Goal: Communication & Community: Share content

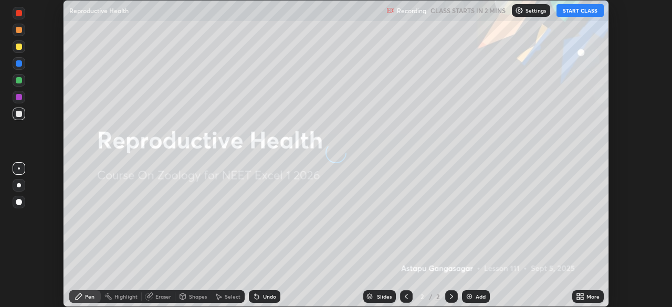
scroll to position [307, 671]
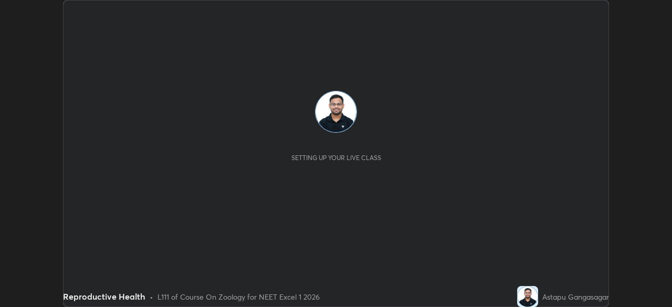
scroll to position [307, 672]
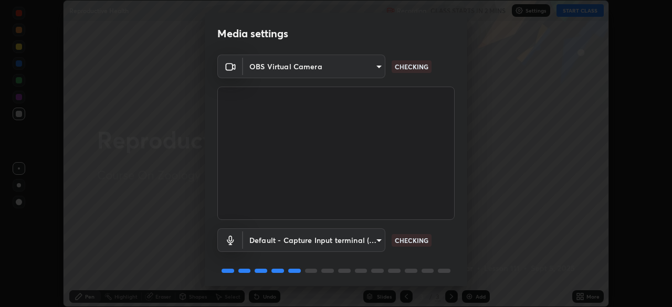
click at [378, 65] on body "Erase all Reproductive Health Recording CLASS STARTS IN 2 MINS Settings START C…" at bounding box center [336, 153] width 672 height 307
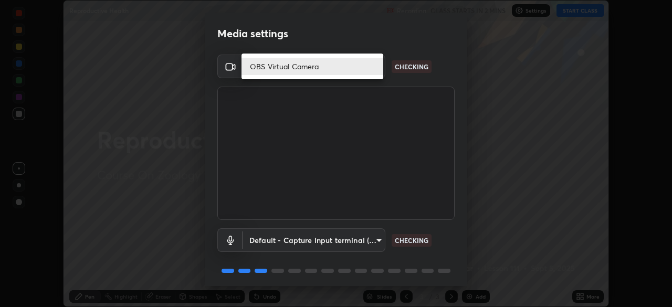
click at [371, 69] on li "OBS Virtual Camera" at bounding box center [312, 66] width 142 height 17
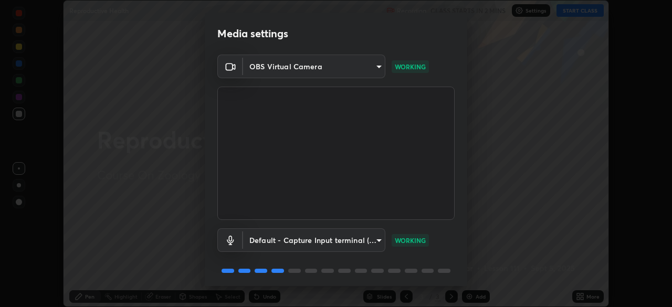
click at [377, 70] on body "Erase all Reproductive Health Recording CLASS STARTS IN 2 MINS Settings START C…" at bounding box center [336, 153] width 672 height 307
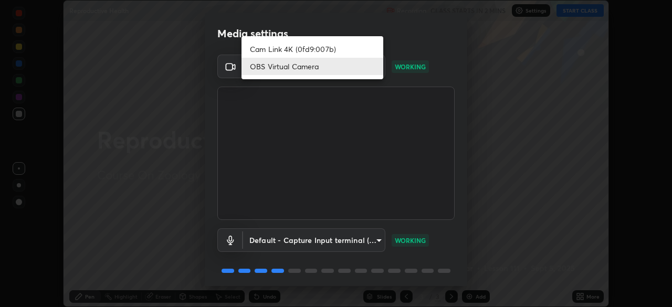
click at [351, 47] on li "Cam Link 4K (0fd9:007b)" at bounding box center [312, 48] width 142 height 17
type input "55b0da6aefd24438982a27c6421c83a582a8832625b81bb231f4e949ad6bd7a7"
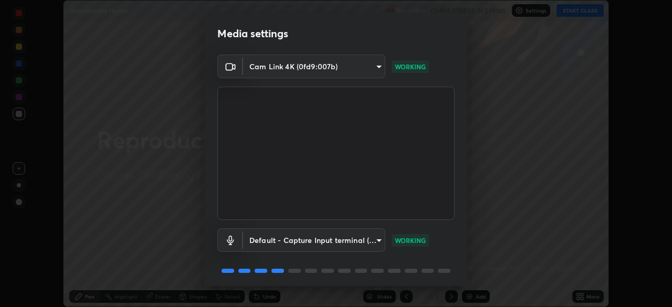
scroll to position [37, 0]
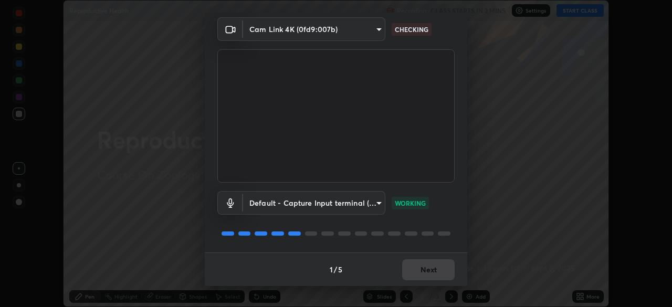
click at [430, 270] on div "1 / 5 Next" at bounding box center [336, 270] width 262 height 34
click at [433, 266] on div "1 / 5 Next" at bounding box center [336, 270] width 262 height 34
click at [423, 265] on button "Next" at bounding box center [428, 269] width 52 height 21
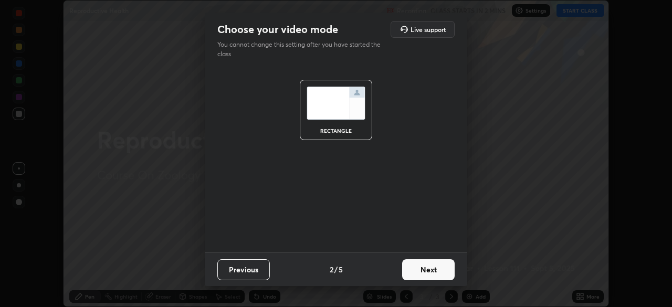
click at [423, 268] on button "Next" at bounding box center [428, 269] width 52 height 21
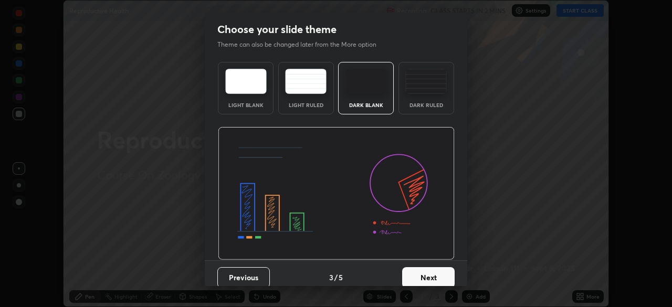
click at [424, 274] on button "Next" at bounding box center [428, 277] width 52 height 21
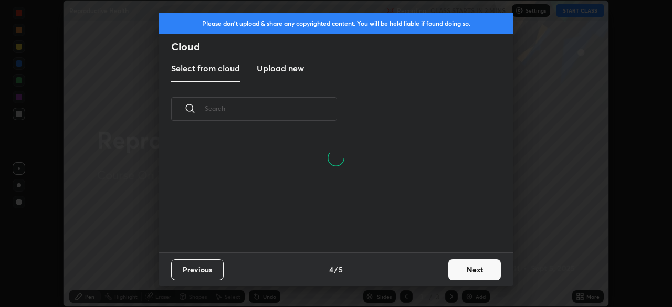
click at [255, 110] on input "text" at bounding box center [271, 108] width 132 height 45
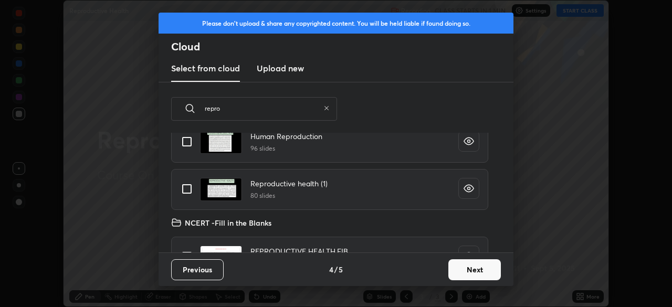
scroll to position [35, 0]
type input "repro"
click at [186, 187] on input "grid" at bounding box center [187, 188] width 22 height 22
checkbox input "true"
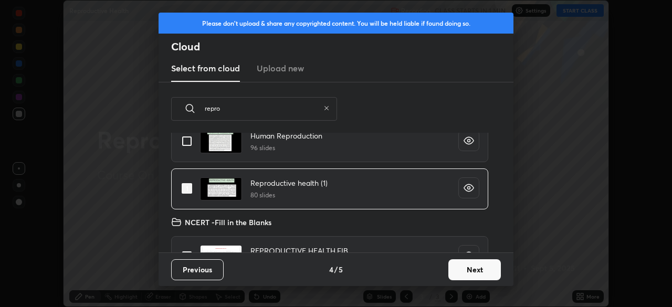
click at [471, 267] on button "Next" at bounding box center [474, 269] width 52 height 21
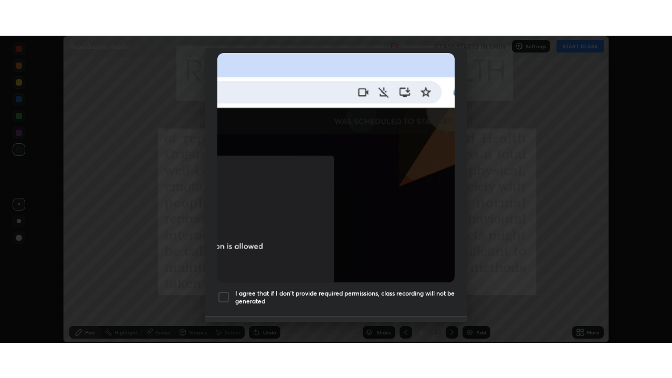
scroll to position [251, 0]
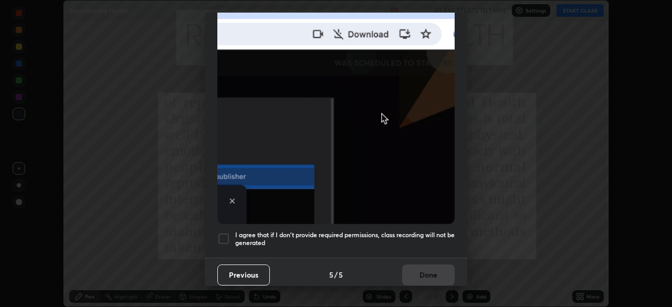
click at [222, 233] on div at bounding box center [223, 239] width 13 height 13
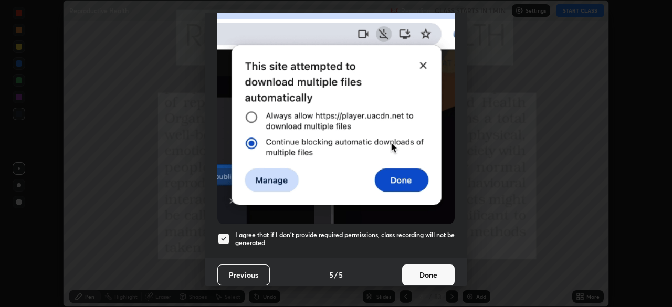
click at [426, 266] on button "Done" at bounding box center [428, 275] width 52 height 21
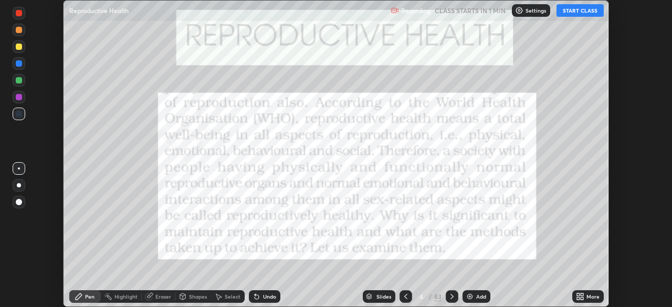
click at [587, 297] on div "More" at bounding box center [592, 296] width 13 height 5
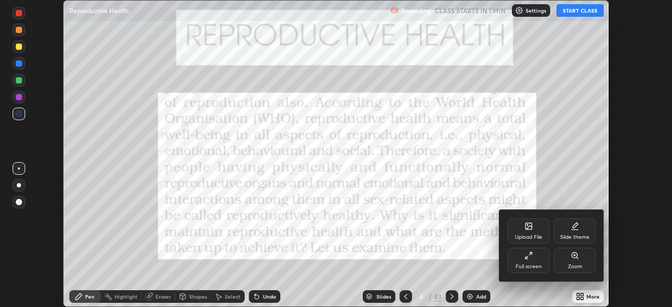
click at [533, 255] on div "Full screen" at bounding box center [529, 260] width 42 height 25
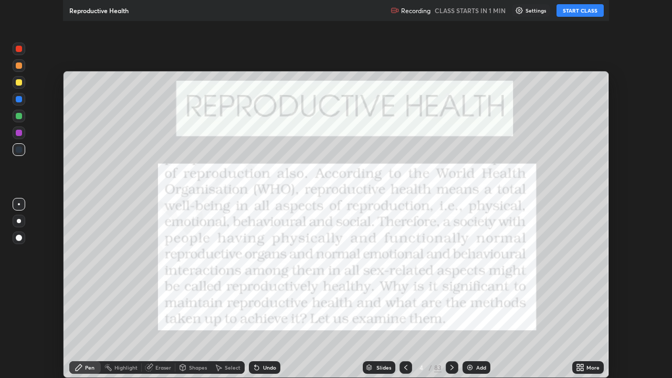
scroll to position [378, 672]
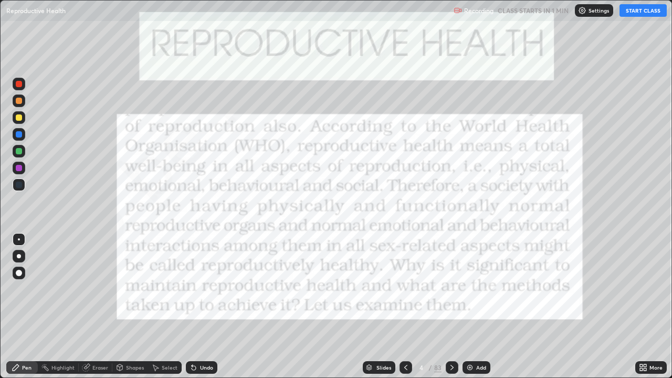
click at [381, 307] on div "Slides" at bounding box center [383, 367] width 15 height 5
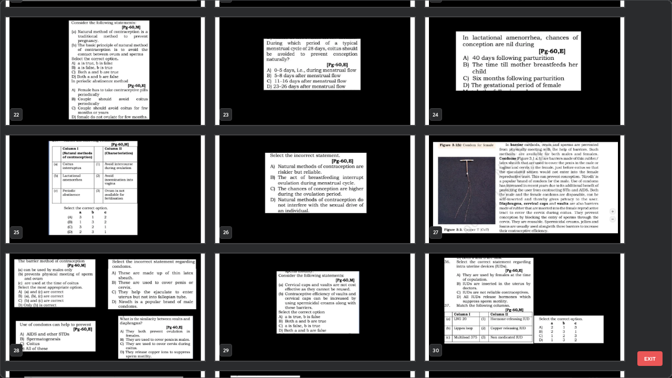
scroll to position [810, 0]
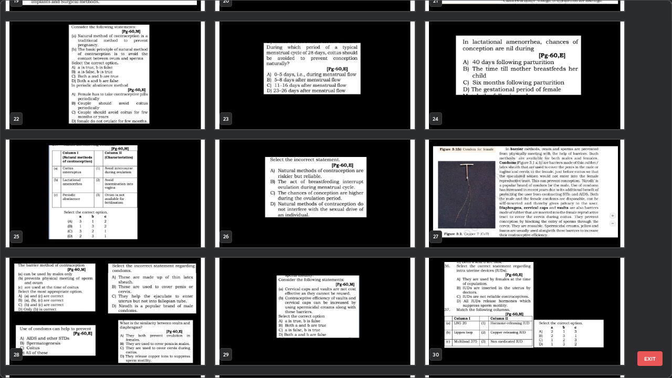
click at [506, 208] on img "grid" at bounding box center [524, 194] width 199 height 108
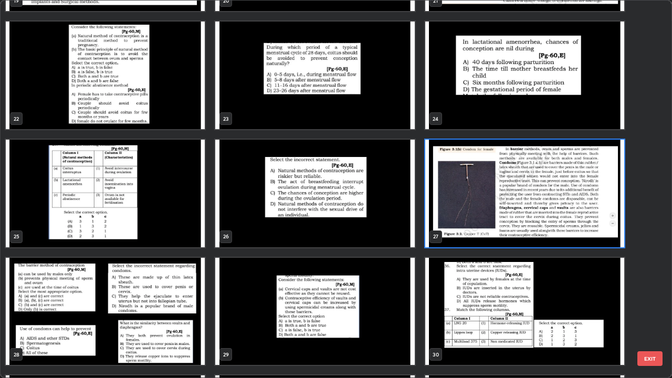
click at [506, 208] on img "grid" at bounding box center [524, 194] width 199 height 108
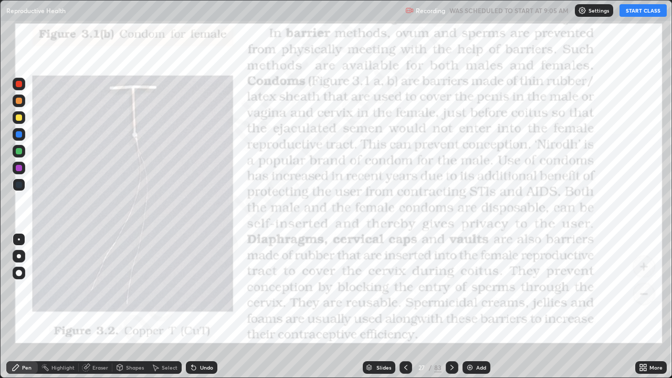
click at [450, 307] on icon at bounding box center [452, 367] width 8 height 8
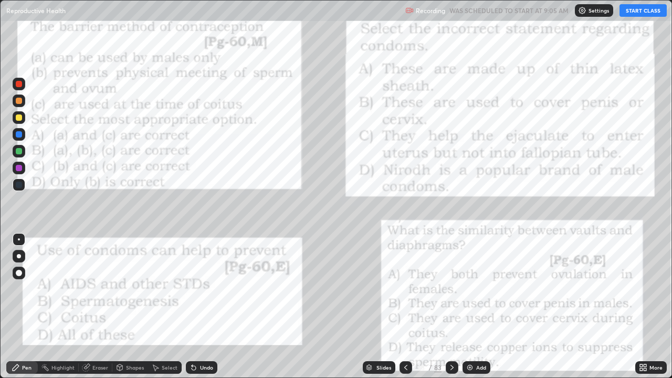
click at [641, 10] on button "START CLASS" at bounding box center [642, 10] width 47 height 13
click at [18, 86] on div at bounding box center [19, 84] width 6 height 6
click at [203, 307] on div "Undo" at bounding box center [206, 367] width 13 height 5
click at [450, 307] on icon at bounding box center [452, 367] width 8 height 8
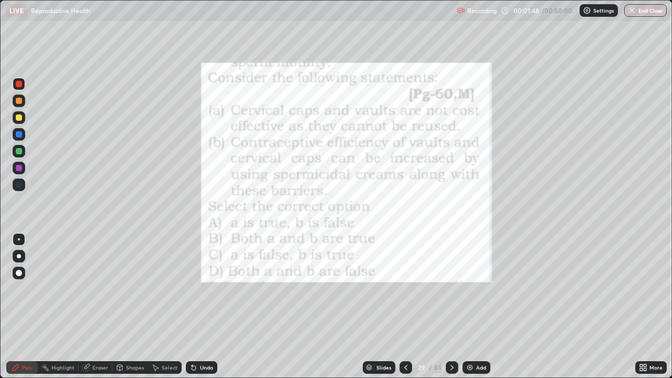
click at [203, 307] on div "Undo" at bounding box center [206, 367] width 13 height 5
click at [456, 307] on div at bounding box center [452, 367] width 13 height 13
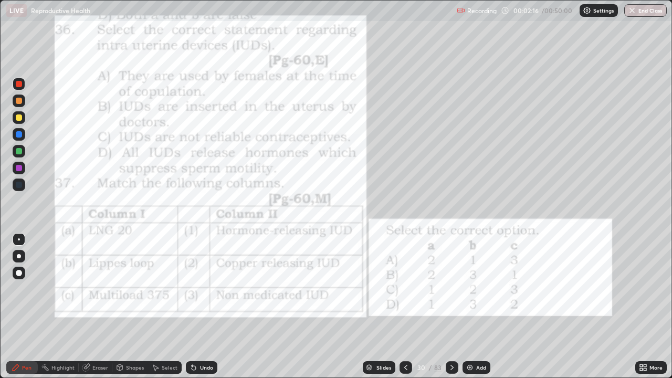
click at [405, 307] on icon at bounding box center [406, 367] width 8 height 8
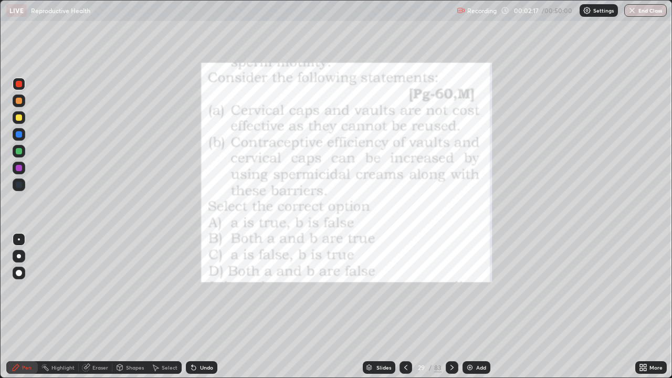
click at [477, 307] on div "Add" at bounding box center [481, 367] width 10 height 5
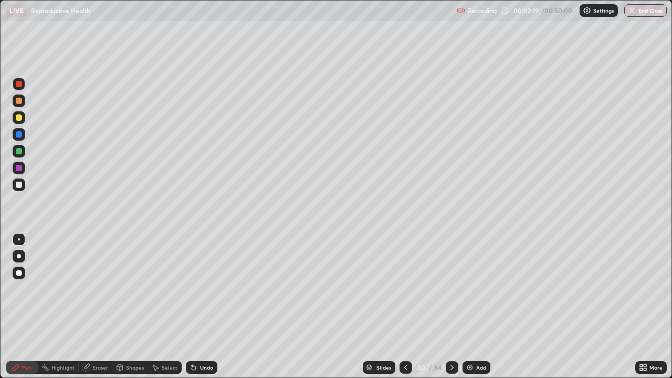
click at [20, 116] on div at bounding box center [19, 117] width 6 height 6
click at [18, 186] on div at bounding box center [19, 185] width 6 height 6
click at [21, 189] on div at bounding box center [19, 184] width 13 height 13
click at [21, 100] on div at bounding box center [19, 101] width 6 height 6
click at [123, 307] on icon at bounding box center [119, 367] width 8 height 8
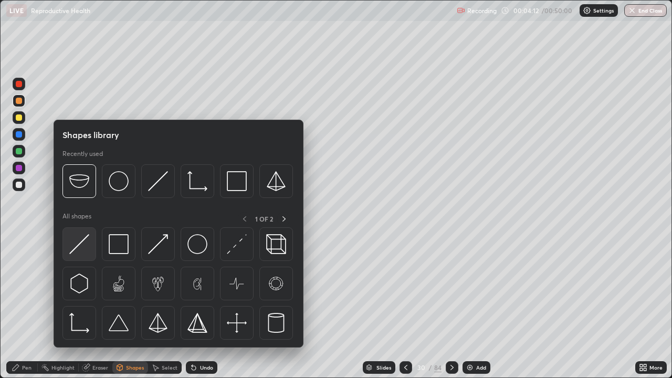
click at [81, 250] on img at bounding box center [79, 244] width 20 height 20
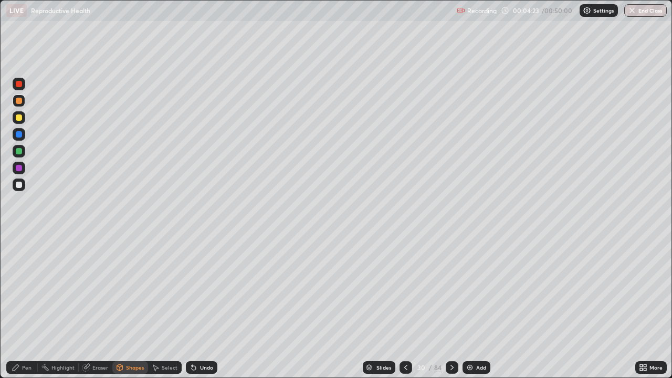
click at [29, 307] on div "Pen" at bounding box center [26, 367] width 9 height 5
click at [134, 307] on div "Shapes" at bounding box center [130, 367] width 36 height 13
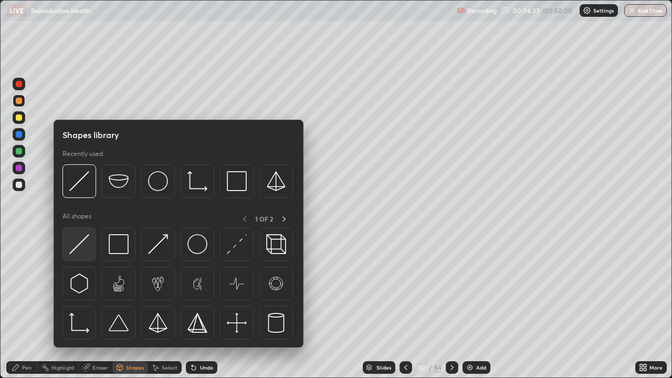
click at [87, 249] on img at bounding box center [79, 244] width 20 height 20
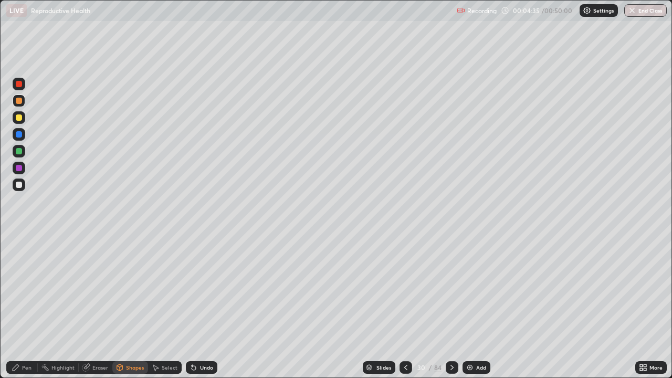
click at [30, 307] on div "Pen" at bounding box center [26, 367] width 9 height 5
click at [28, 307] on div "Pen" at bounding box center [21, 367] width 31 height 13
click at [18, 119] on div at bounding box center [19, 117] width 6 height 6
click at [23, 183] on div at bounding box center [19, 184] width 13 height 13
click at [19, 117] on div at bounding box center [19, 117] width 6 height 6
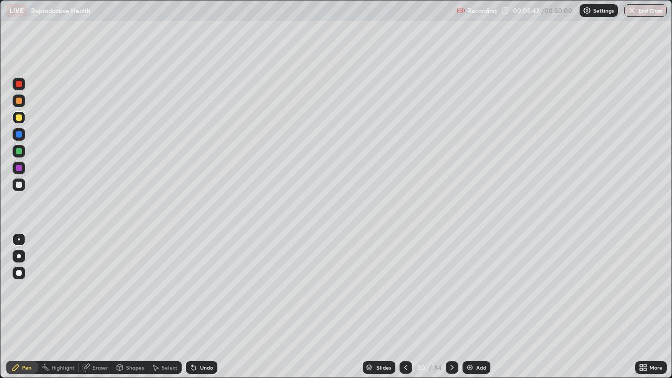
click at [19, 152] on div at bounding box center [19, 151] width 6 height 6
click at [20, 103] on div at bounding box center [19, 101] width 6 height 6
click at [19, 256] on div at bounding box center [19, 256] width 4 height 4
click at [21, 186] on div at bounding box center [19, 185] width 6 height 6
click at [20, 272] on div at bounding box center [19, 273] width 6 height 6
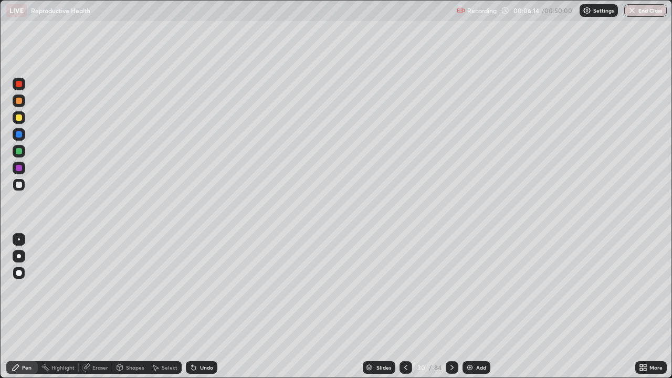
click at [19, 239] on div at bounding box center [19, 239] width 2 height 2
click at [68, 307] on div "Highlight" at bounding box center [62, 367] width 23 height 5
click at [28, 307] on div "Pen" at bounding box center [21, 367] width 31 height 13
click at [19, 151] on div at bounding box center [19, 151] width 6 height 6
click at [19, 166] on div at bounding box center [19, 168] width 6 height 6
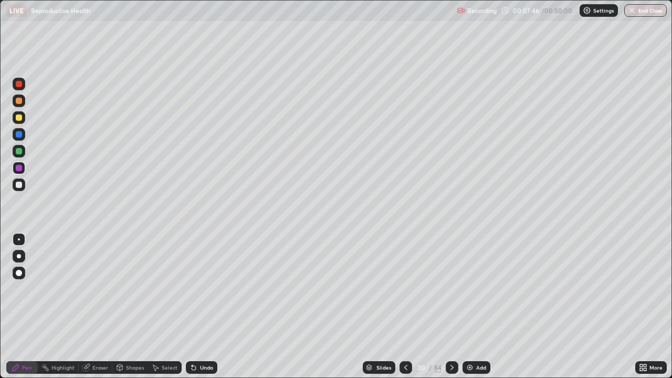
click at [19, 185] on div at bounding box center [19, 185] width 6 height 6
click at [19, 117] on div at bounding box center [19, 117] width 6 height 6
click at [20, 151] on div at bounding box center [19, 151] width 6 height 6
click at [19, 103] on div at bounding box center [19, 101] width 6 height 6
click at [22, 186] on div at bounding box center [19, 185] width 6 height 6
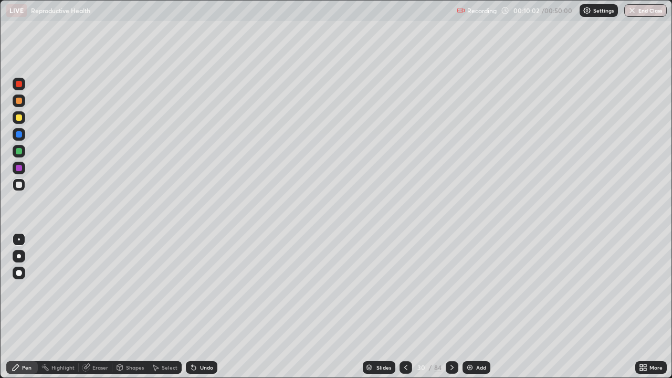
click at [20, 102] on div at bounding box center [19, 101] width 6 height 6
click at [19, 169] on div at bounding box center [19, 168] width 6 height 6
click at [20, 104] on div at bounding box center [19, 100] width 13 height 13
click at [279, 307] on div "Slides 30 / 84 Add" at bounding box center [426, 367] width 418 height 21
click at [321, 307] on div "Slides 30 / 84 Add" at bounding box center [426, 367] width 418 height 21
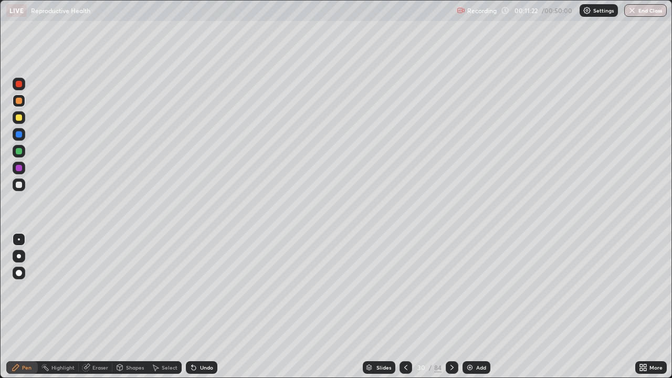
click at [23, 118] on div at bounding box center [19, 117] width 13 height 13
click at [20, 149] on div at bounding box center [19, 151] width 6 height 6
click at [20, 119] on div at bounding box center [19, 117] width 6 height 6
click at [20, 187] on div at bounding box center [19, 185] width 6 height 6
click at [19, 118] on div at bounding box center [19, 117] width 6 height 6
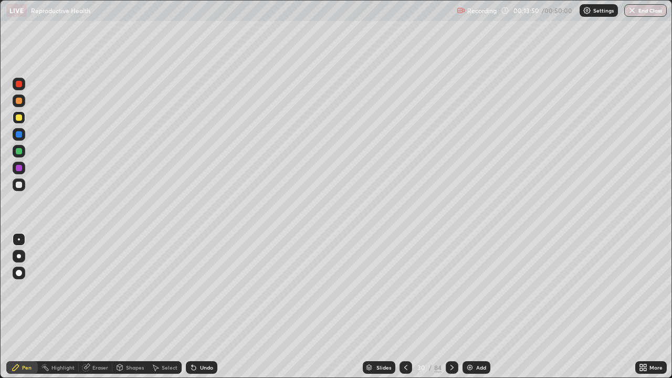
click at [18, 190] on div at bounding box center [19, 184] width 13 height 13
click at [478, 307] on div "Add" at bounding box center [481, 367] width 10 height 5
click at [20, 116] on div at bounding box center [19, 117] width 6 height 6
click at [20, 185] on div at bounding box center [19, 185] width 6 height 6
click at [19, 153] on div at bounding box center [19, 151] width 6 height 6
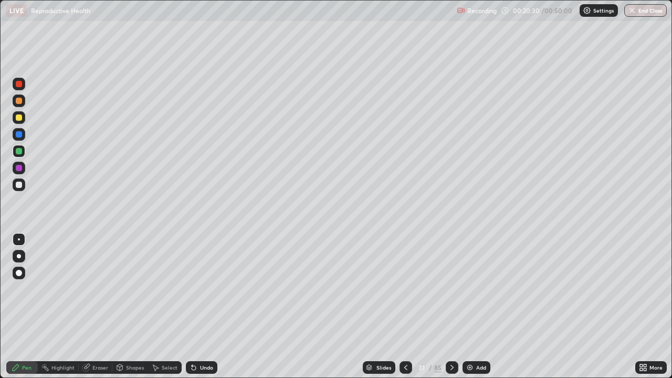
click at [480, 307] on div "Add" at bounding box center [481, 367] width 10 height 5
click at [23, 102] on div at bounding box center [19, 100] width 13 height 13
click at [20, 185] on div at bounding box center [19, 185] width 6 height 6
click at [20, 153] on div at bounding box center [19, 151] width 6 height 6
click at [22, 189] on div at bounding box center [19, 184] width 13 height 13
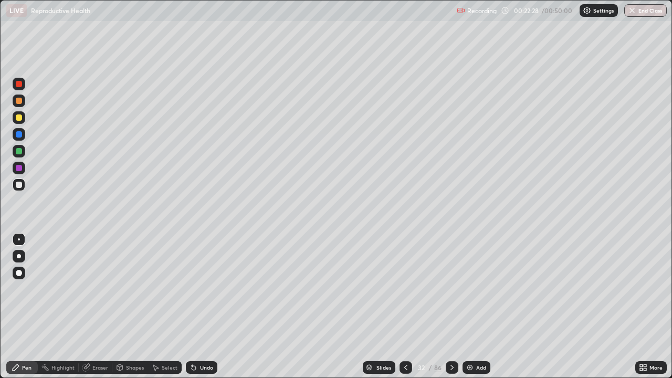
click at [22, 187] on div at bounding box center [19, 184] width 13 height 13
click at [19, 118] on div at bounding box center [19, 117] width 6 height 6
click at [23, 100] on div at bounding box center [19, 100] width 13 height 13
click at [21, 186] on div at bounding box center [19, 185] width 6 height 6
click at [19, 102] on div at bounding box center [19, 101] width 6 height 6
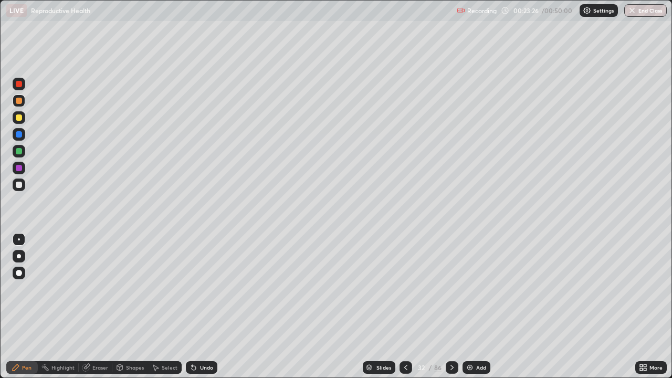
click at [20, 187] on div at bounding box center [19, 185] width 6 height 6
click at [20, 153] on div at bounding box center [19, 151] width 6 height 6
click at [476, 307] on div "Add" at bounding box center [481, 367] width 10 height 5
click at [20, 102] on div at bounding box center [19, 101] width 6 height 6
click at [21, 149] on div at bounding box center [19, 151] width 6 height 6
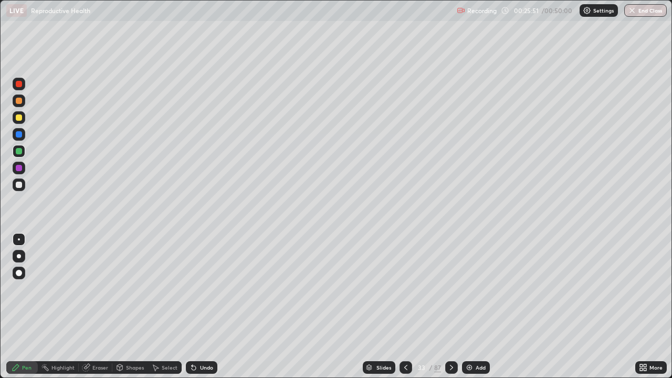
click at [19, 185] on div at bounding box center [19, 185] width 6 height 6
click at [203, 307] on div "Undo" at bounding box center [206, 367] width 13 height 5
click at [205, 307] on div "Undo" at bounding box center [206, 367] width 13 height 5
click at [18, 153] on div at bounding box center [19, 151] width 6 height 6
click at [24, 119] on div at bounding box center [19, 117] width 13 height 13
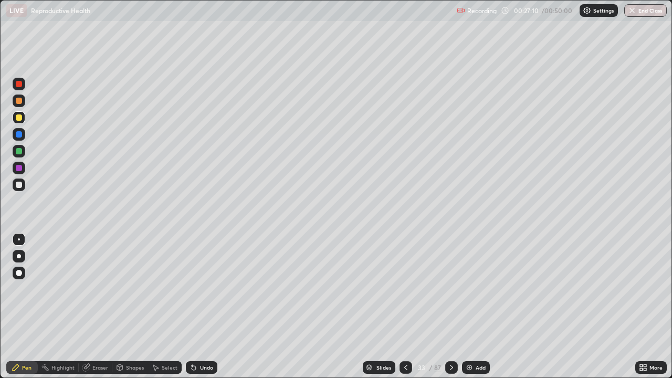
click at [18, 184] on div at bounding box center [19, 185] width 6 height 6
click at [18, 152] on div at bounding box center [19, 151] width 6 height 6
click at [20, 168] on div at bounding box center [19, 168] width 6 height 6
click at [203, 307] on div "Undo" at bounding box center [206, 367] width 13 height 5
click at [200, 307] on div "Undo" at bounding box center [206, 367] width 13 height 5
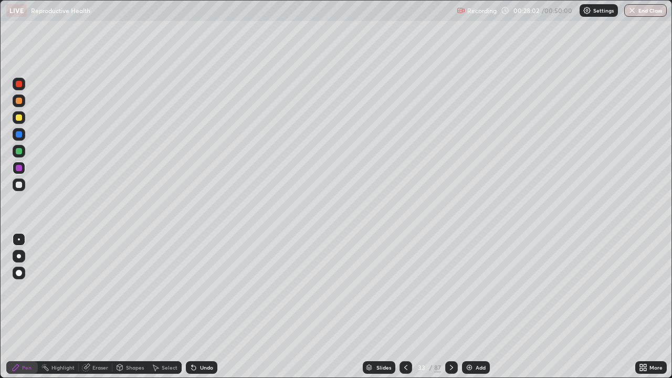
click at [202, 307] on div "Undo" at bounding box center [206, 367] width 13 height 5
click at [476, 307] on div "Add" at bounding box center [481, 367] width 10 height 5
click at [18, 118] on div at bounding box center [19, 117] width 6 height 6
click at [20, 186] on div at bounding box center [19, 185] width 6 height 6
click at [204, 307] on div "Undo" at bounding box center [201, 367] width 31 height 13
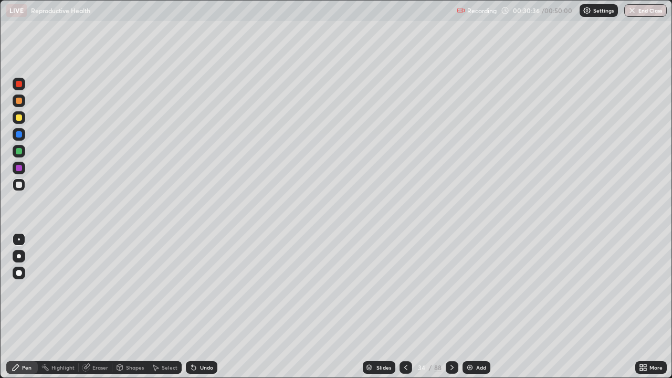
click at [202, 307] on div "Undo" at bounding box center [206, 367] width 13 height 5
click at [22, 156] on div at bounding box center [19, 151] width 13 height 13
click at [23, 102] on div at bounding box center [19, 100] width 13 height 13
click at [20, 150] on div at bounding box center [19, 151] width 6 height 6
click at [20, 182] on div at bounding box center [19, 185] width 6 height 6
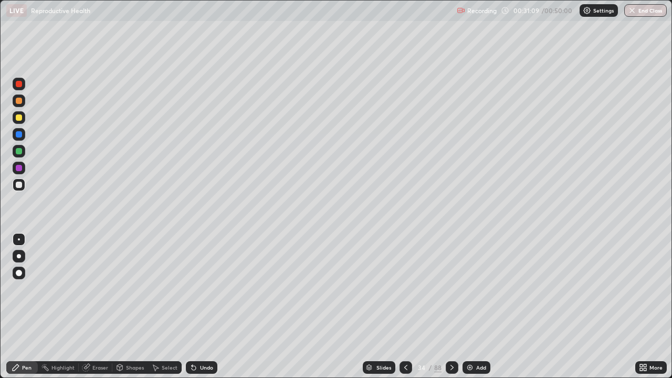
click at [94, 307] on div "Eraser" at bounding box center [96, 367] width 34 height 13
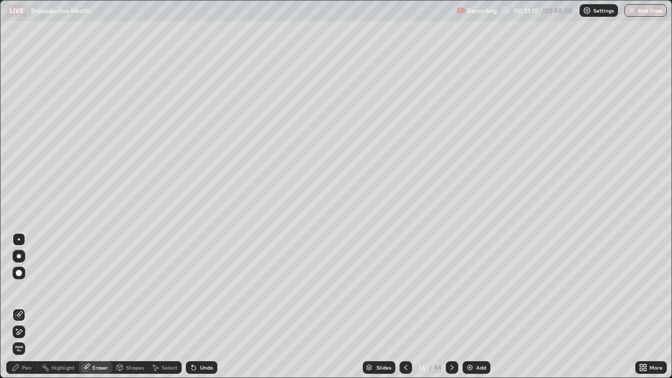
click at [97, 307] on div "Eraser" at bounding box center [96, 367] width 34 height 21
click at [24, 307] on div "Pen" at bounding box center [21, 367] width 31 height 13
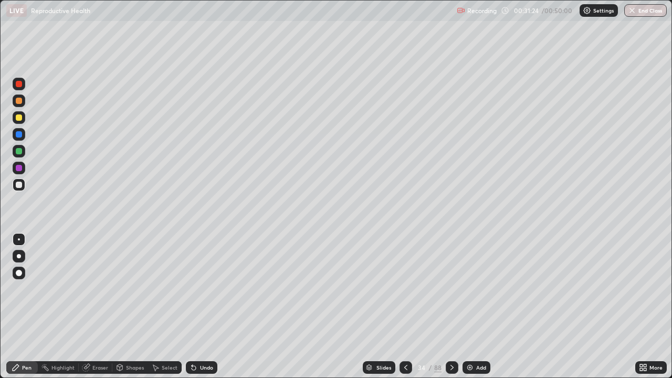
click at [20, 151] on div at bounding box center [19, 151] width 6 height 6
click at [406, 307] on icon at bounding box center [406, 367] width 8 height 8
click at [452, 307] on icon at bounding box center [452, 367] width 8 height 8
click at [19, 118] on div at bounding box center [19, 117] width 6 height 6
click at [206, 307] on div "Undo" at bounding box center [206, 367] width 13 height 5
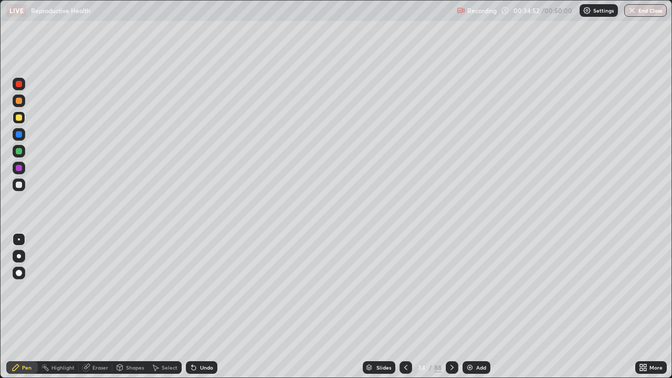
click at [206, 307] on div "Undo" at bounding box center [206, 367] width 13 height 5
click at [205, 307] on div "Undo" at bounding box center [206, 367] width 13 height 5
click at [206, 307] on div "Undo" at bounding box center [206, 367] width 13 height 5
click at [205, 307] on div "Undo" at bounding box center [206, 367] width 13 height 5
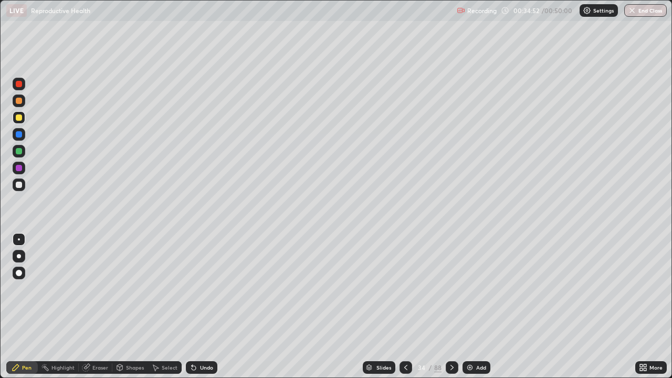
click at [204, 307] on div "Undo" at bounding box center [206, 367] width 13 height 5
click at [205, 307] on div "Undo" at bounding box center [206, 367] width 13 height 5
click at [204, 307] on div "Undo" at bounding box center [206, 367] width 13 height 5
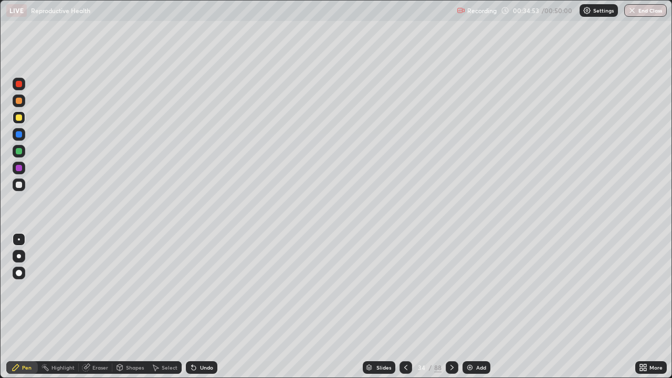
click at [204, 307] on div "Undo" at bounding box center [206, 367] width 13 height 5
click at [203, 307] on div "Undo" at bounding box center [206, 367] width 13 height 5
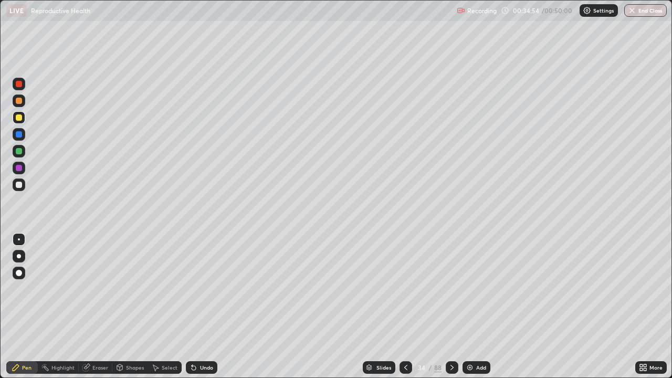
click at [203, 307] on div "Undo" at bounding box center [201, 367] width 31 height 13
click at [19, 101] on div at bounding box center [19, 101] width 6 height 6
click at [24, 187] on div at bounding box center [19, 184] width 13 height 13
click at [18, 100] on div at bounding box center [19, 101] width 6 height 6
click at [21, 189] on div at bounding box center [19, 184] width 13 height 13
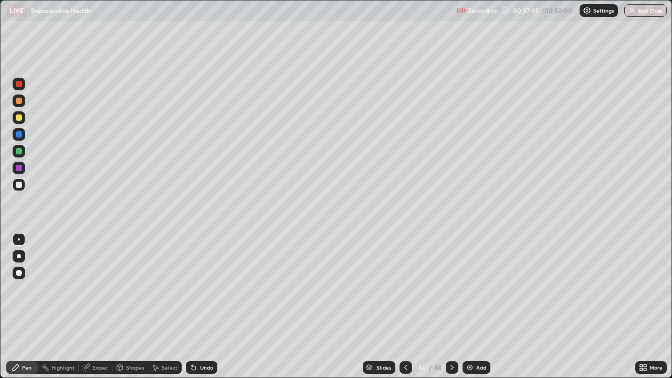
click at [23, 123] on div at bounding box center [19, 117] width 13 height 17
click at [25, 151] on div at bounding box center [19, 151] width 13 height 13
click at [206, 307] on div "Undo" at bounding box center [206, 367] width 13 height 5
click at [205, 307] on div "Undo" at bounding box center [206, 367] width 13 height 5
click at [208, 307] on div "Undo" at bounding box center [201, 367] width 31 height 13
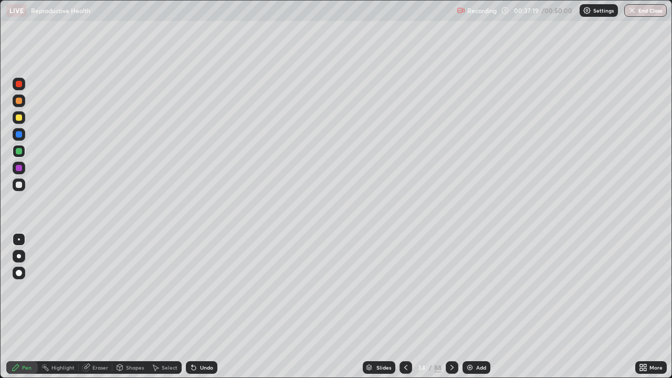
click at [211, 307] on div "Undo" at bounding box center [201, 367] width 31 height 13
click at [208, 307] on div "Undo" at bounding box center [206, 367] width 13 height 5
click at [206, 307] on div "Undo" at bounding box center [206, 367] width 13 height 5
click at [207, 307] on div "Undo" at bounding box center [206, 367] width 13 height 5
click at [208, 307] on div "Undo" at bounding box center [206, 367] width 13 height 5
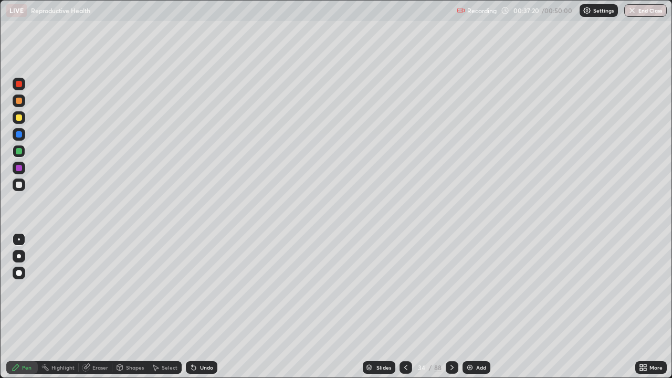
click at [208, 307] on div "Undo" at bounding box center [206, 367] width 13 height 5
click at [208, 307] on div "Undo" at bounding box center [201, 367] width 31 height 13
click at [207, 307] on div "Undo" at bounding box center [206, 367] width 13 height 5
click at [18, 186] on div at bounding box center [19, 185] width 6 height 6
click at [478, 307] on div "Add" at bounding box center [477, 367] width 28 height 13
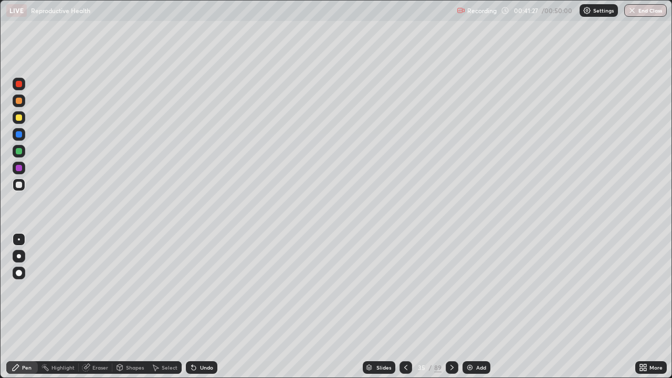
click at [23, 103] on div at bounding box center [19, 100] width 13 height 13
click at [23, 184] on div at bounding box center [19, 184] width 13 height 13
click at [22, 117] on div at bounding box center [19, 117] width 6 height 6
click at [19, 185] on div at bounding box center [19, 185] width 6 height 6
click at [19, 101] on div at bounding box center [19, 101] width 6 height 6
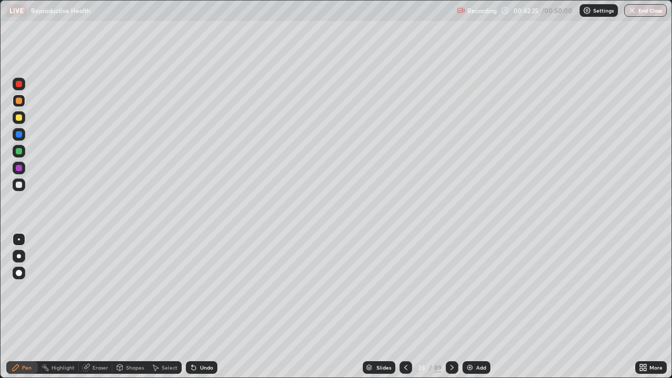
click at [24, 188] on div at bounding box center [19, 184] width 13 height 13
click at [18, 123] on div at bounding box center [19, 117] width 13 height 13
click at [20, 152] on div at bounding box center [19, 151] width 6 height 6
click at [16, 102] on div at bounding box center [19, 101] width 6 height 6
click at [19, 151] on div at bounding box center [19, 151] width 6 height 6
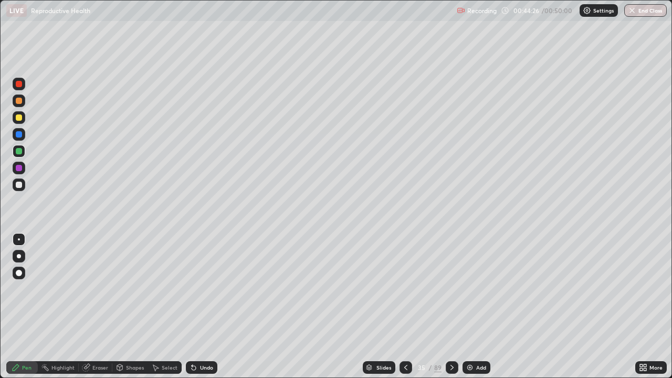
click at [204, 307] on div "Undo" at bounding box center [206, 367] width 13 height 5
click at [206, 307] on div "Undo" at bounding box center [201, 367] width 31 height 13
click at [19, 185] on div at bounding box center [19, 185] width 6 height 6
click at [19, 150] on div at bounding box center [19, 151] width 6 height 6
click at [17, 186] on div at bounding box center [19, 185] width 6 height 6
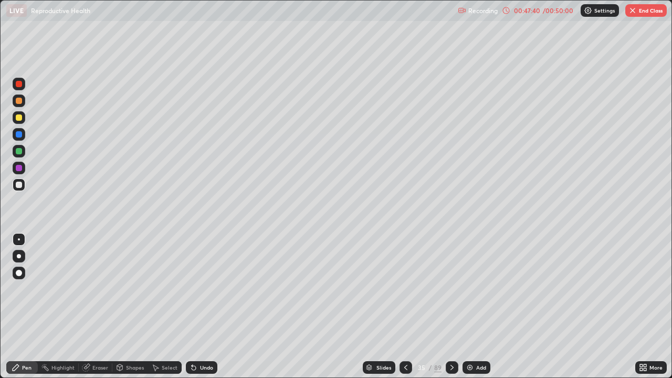
click at [454, 307] on icon at bounding box center [452, 367] width 8 height 8
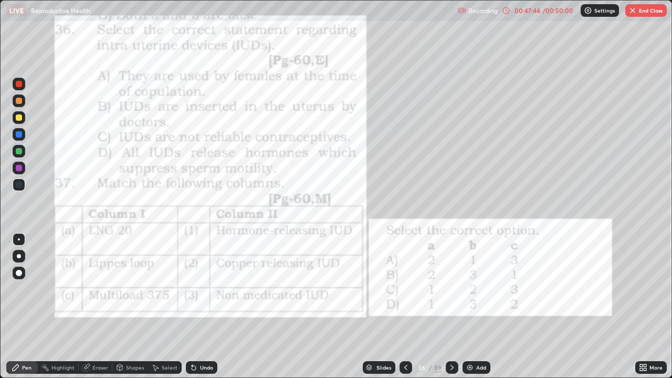
click at [451, 307] on icon at bounding box center [452, 367] width 8 height 8
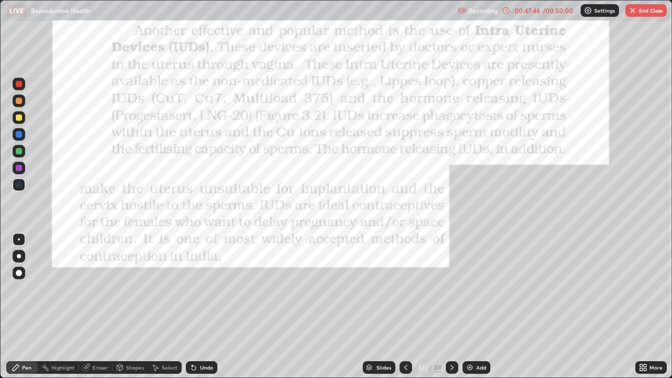
click at [451, 307] on icon at bounding box center [452, 367] width 8 height 8
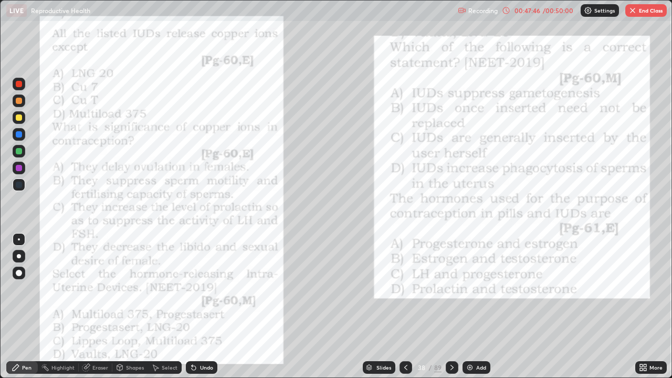
click at [451, 307] on icon at bounding box center [452, 367] width 8 height 8
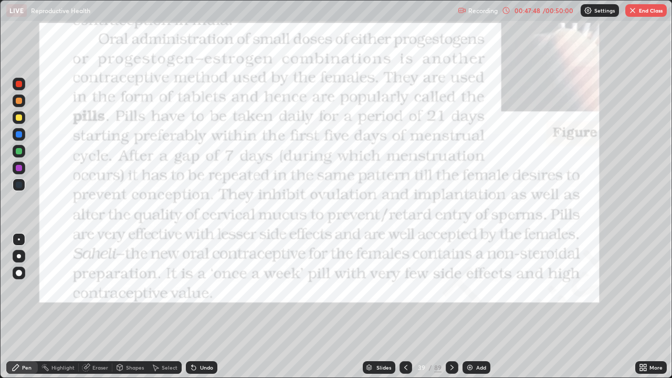
click at [451, 307] on icon at bounding box center [452, 367] width 8 height 8
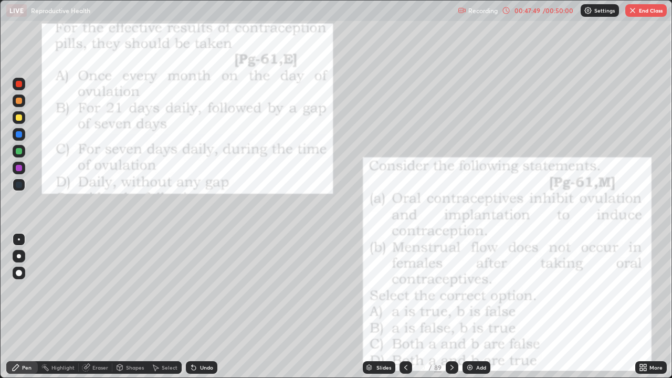
click at [450, 307] on div at bounding box center [452, 367] width 13 height 21
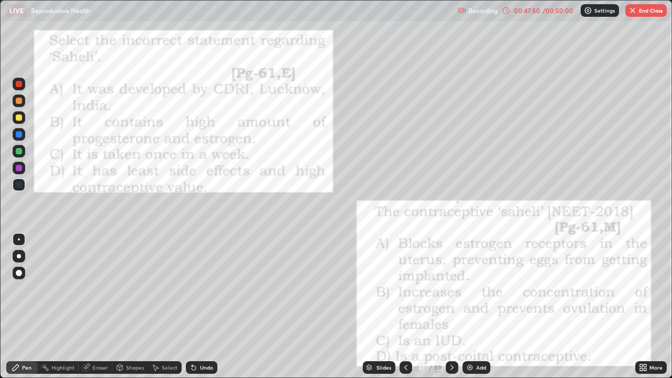
click at [448, 307] on div at bounding box center [452, 367] width 13 height 13
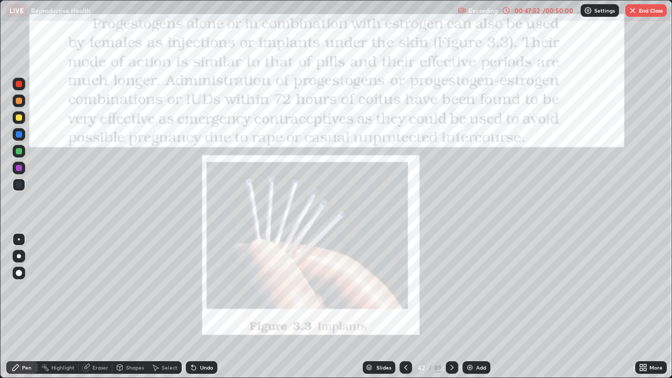
click at [405, 307] on icon at bounding box center [405, 367] width 3 height 5
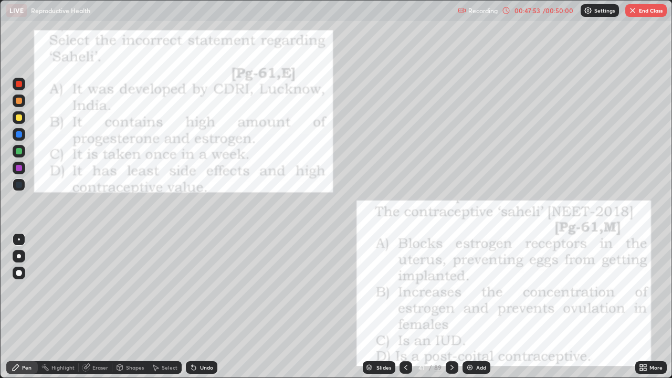
click at [405, 307] on icon at bounding box center [406, 367] width 8 height 8
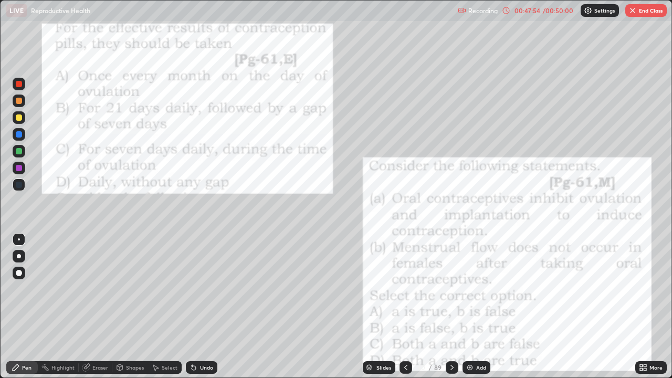
click at [403, 307] on div at bounding box center [406, 367] width 13 height 13
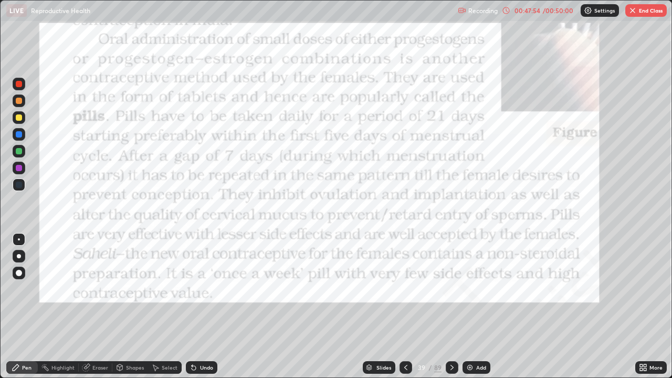
click at [403, 307] on div at bounding box center [406, 367] width 13 height 13
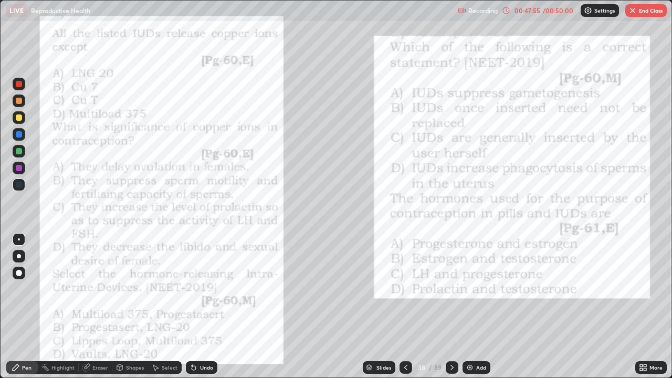
click at [404, 307] on div at bounding box center [406, 367] width 13 height 13
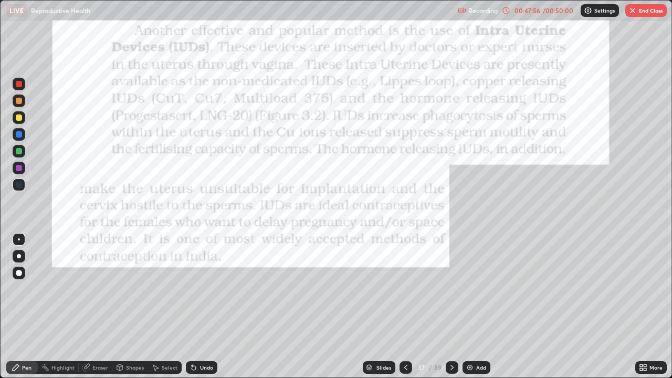
click at [403, 307] on icon at bounding box center [406, 367] width 8 height 8
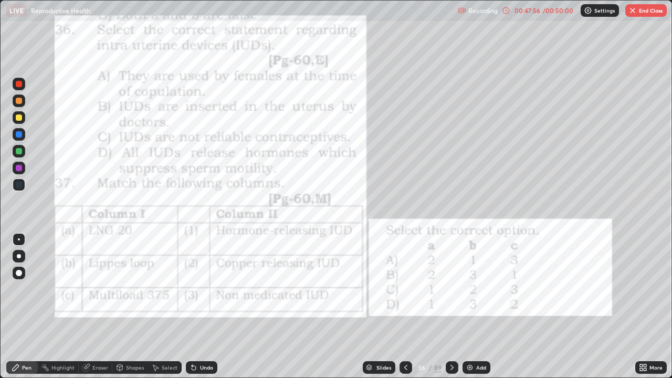
click at [404, 307] on div at bounding box center [406, 367] width 13 height 13
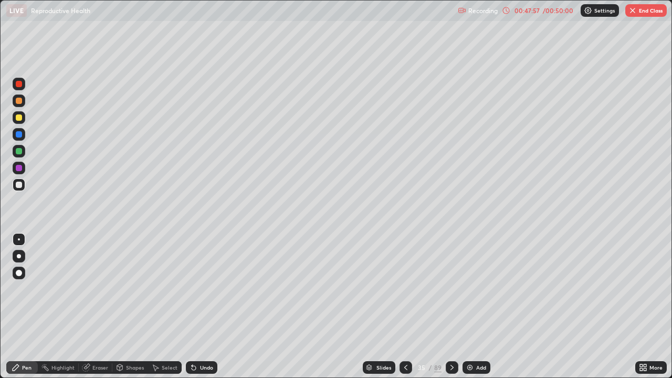
click at [478, 307] on div "Add" at bounding box center [481, 367] width 10 height 5
click at [25, 106] on div at bounding box center [19, 100] width 13 height 17
click at [19, 185] on div at bounding box center [19, 185] width 6 height 6
click at [19, 118] on div at bounding box center [19, 117] width 6 height 6
click at [20, 187] on div at bounding box center [19, 185] width 6 height 6
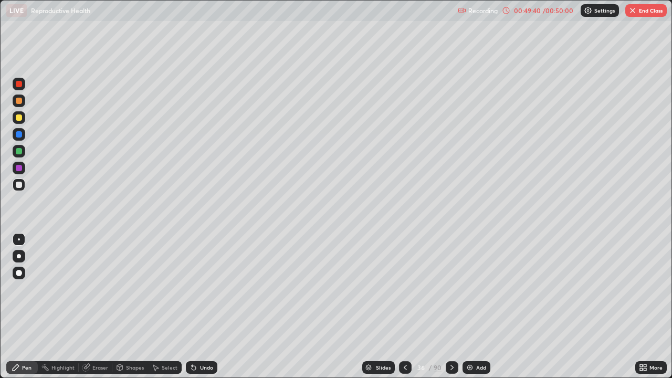
click at [20, 120] on div at bounding box center [19, 117] width 6 height 6
click at [20, 154] on div at bounding box center [19, 151] width 6 height 6
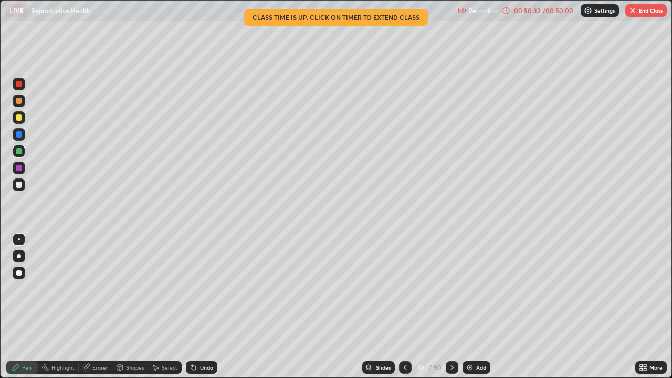
click at [19, 101] on div at bounding box center [19, 101] width 6 height 6
click at [22, 187] on div at bounding box center [19, 184] width 13 height 13
click at [19, 152] on div at bounding box center [19, 151] width 6 height 6
click at [18, 186] on div at bounding box center [19, 185] width 6 height 6
click at [20, 153] on div at bounding box center [19, 151] width 6 height 6
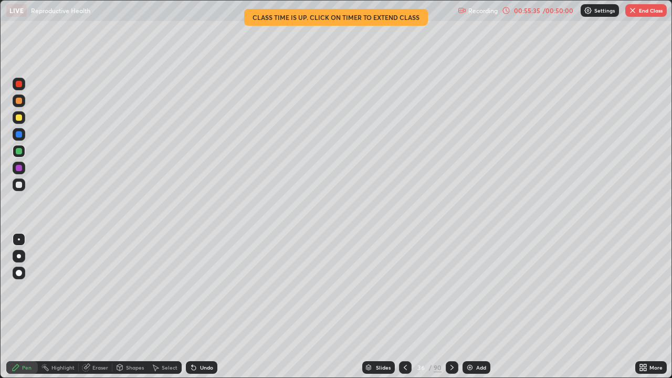
click at [648, 9] on button "End Class" at bounding box center [645, 10] width 41 height 13
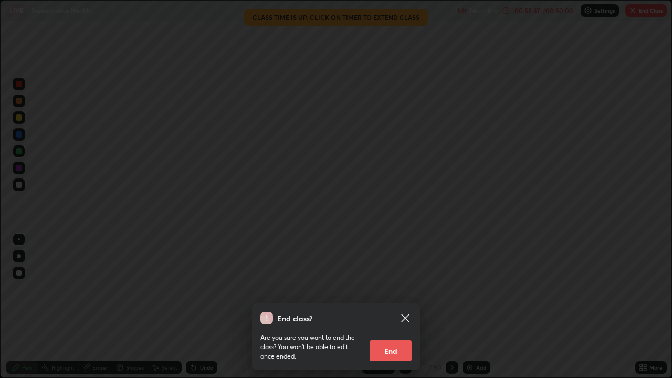
click at [392, 307] on button "End" at bounding box center [391, 350] width 42 height 21
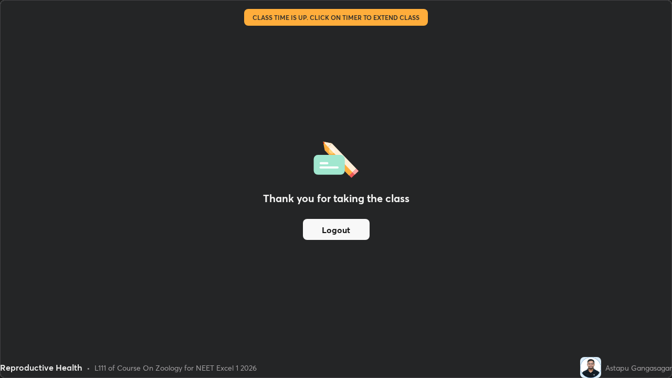
click at [339, 227] on button "Logout" at bounding box center [336, 229] width 67 height 21
